Goal: Find specific page/section: Find specific page/section

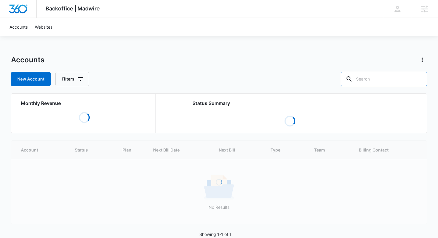
click at [383, 81] on input "text" at bounding box center [384, 79] width 86 height 14
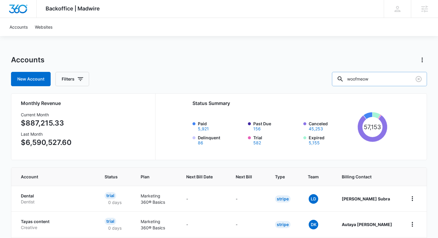
type input "woofmeow"
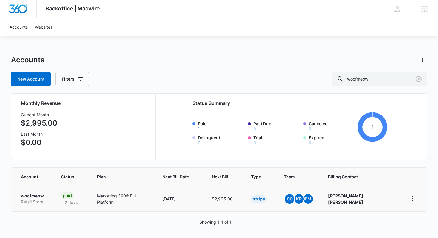
click at [37, 198] on p "woofmeow" at bounding box center [34, 196] width 26 height 6
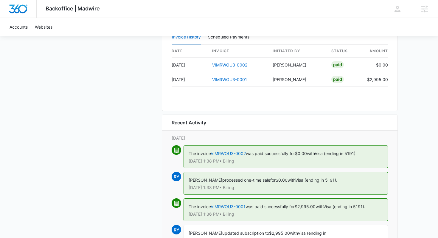
scroll to position [663, 0]
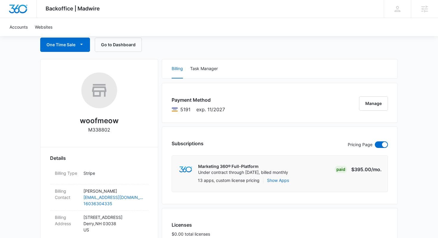
scroll to position [59, 0]
click at [120, 42] on button "Go to Dashboard" at bounding box center [118, 45] width 47 height 14
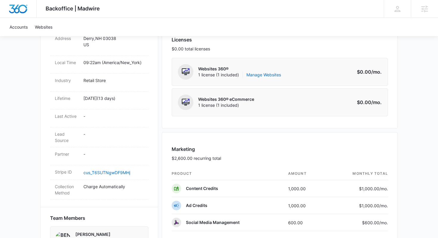
scroll to position [0, 0]
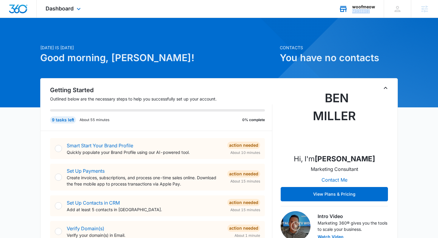
drag, startPoint x: 372, startPoint y: 11, endPoint x: 353, endPoint y: 11, distance: 18.8
click at [353, 11] on div "M338802" at bounding box center [363, 11] width 23 height 4
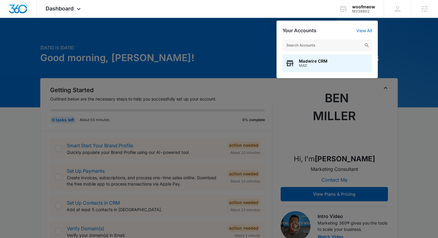
click at [400, 29] on div at bounding box center [219, 119] width 438 height 238
